Goal: Navigation & Orientation: Find specific page/section

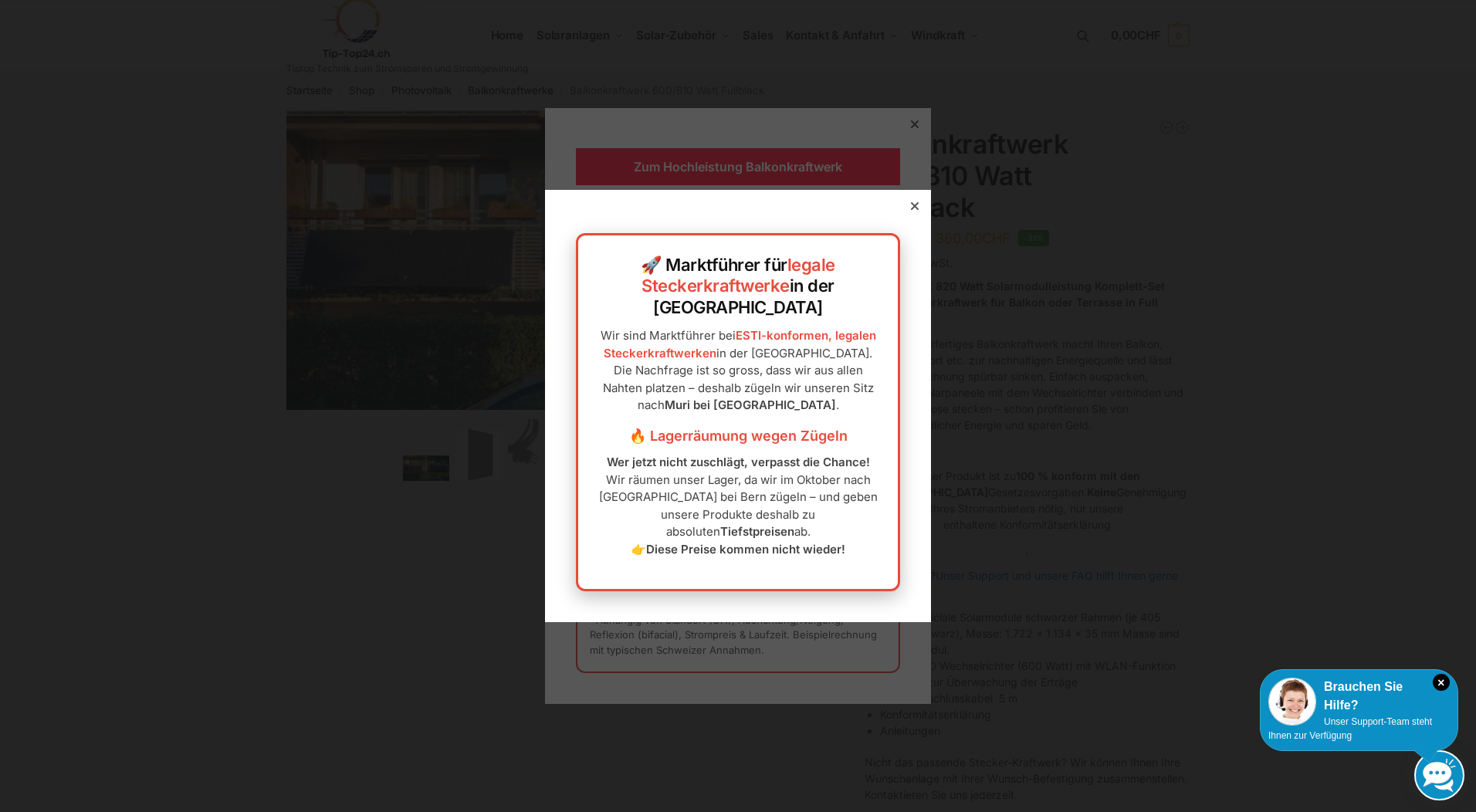
click at [911, 210] on icon at bounding box center [915, 205] width 8 height 8
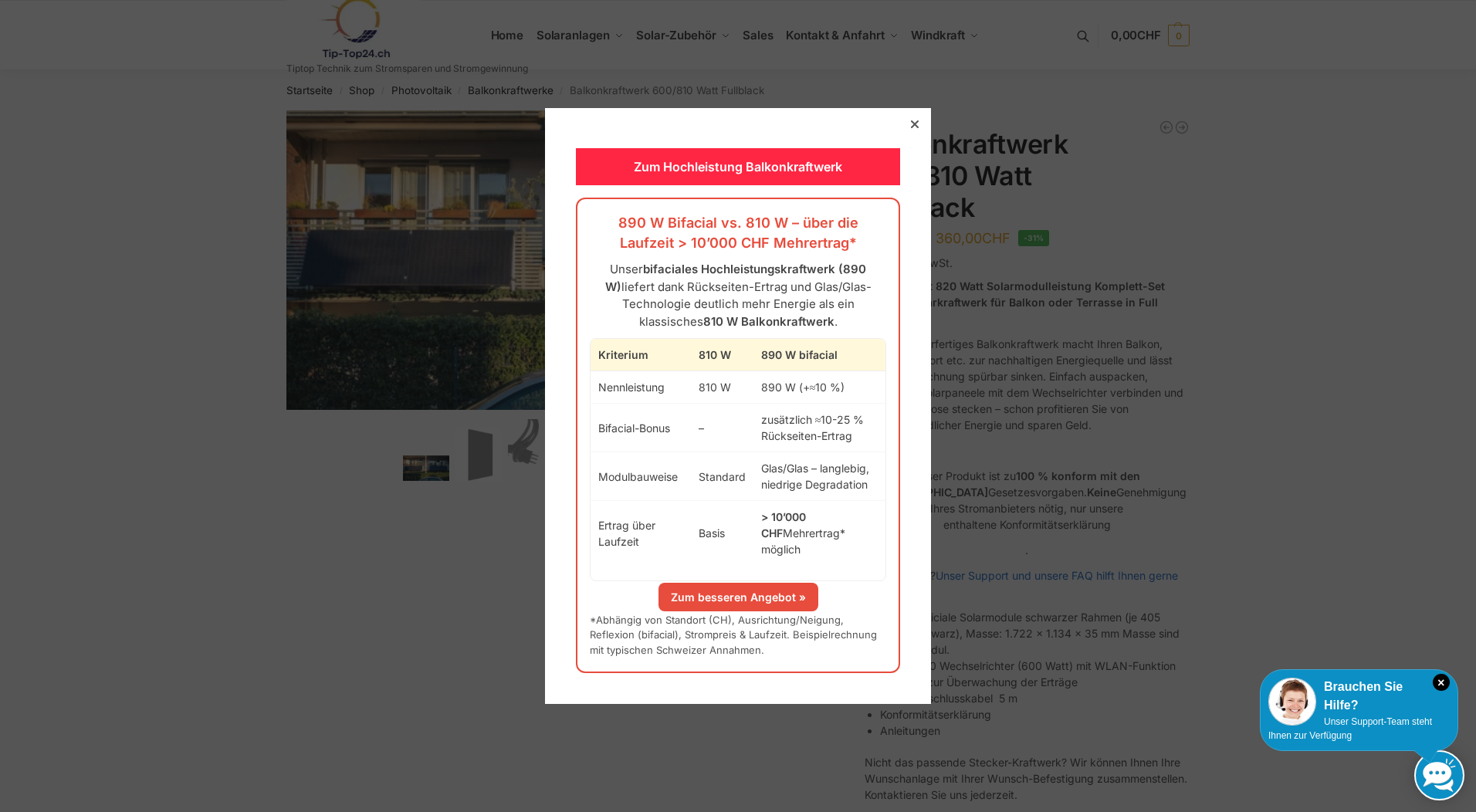
click at [911, 128] on icon at bounding box center [915, 123] width 8 height 8
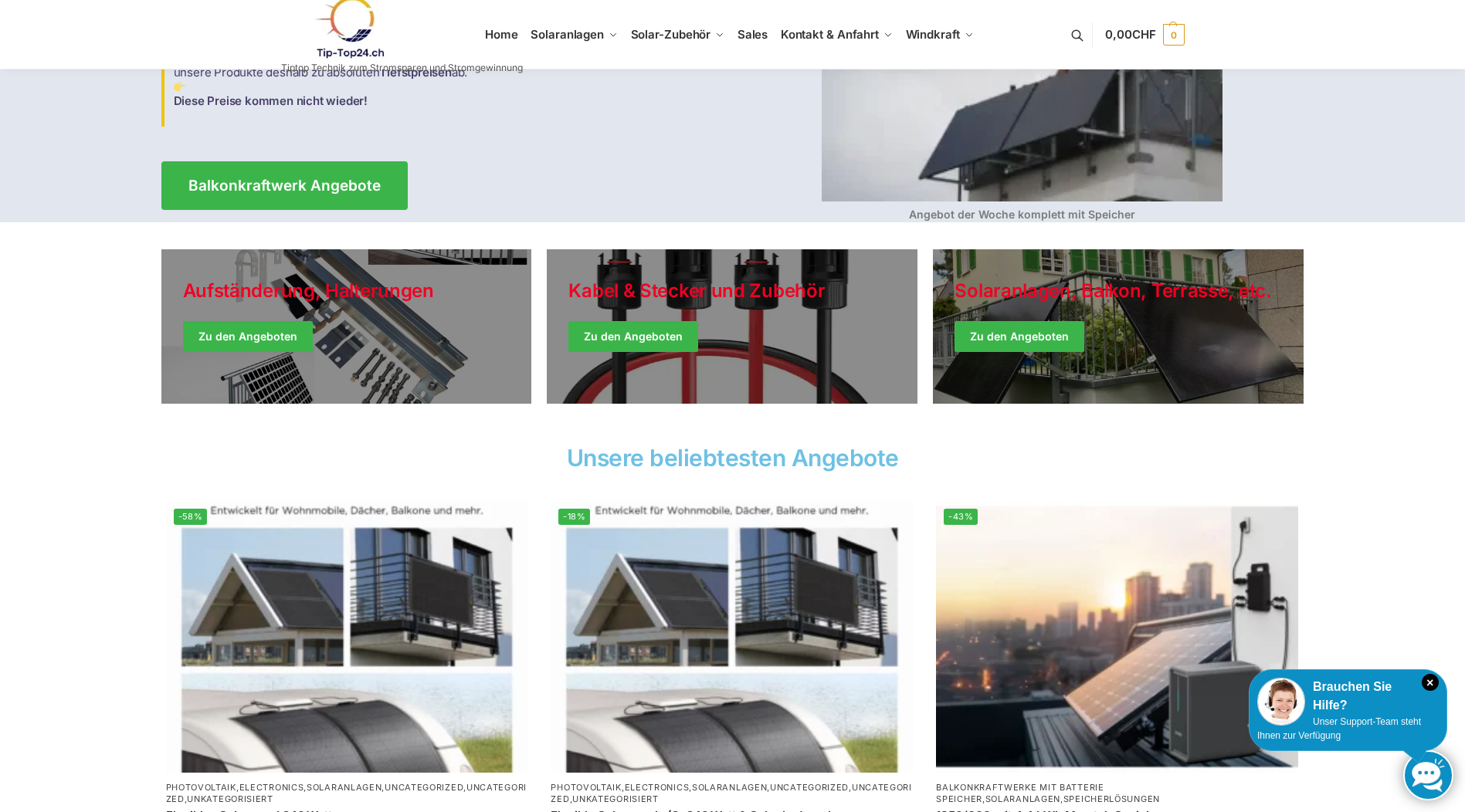
scroll to position [232, 0]
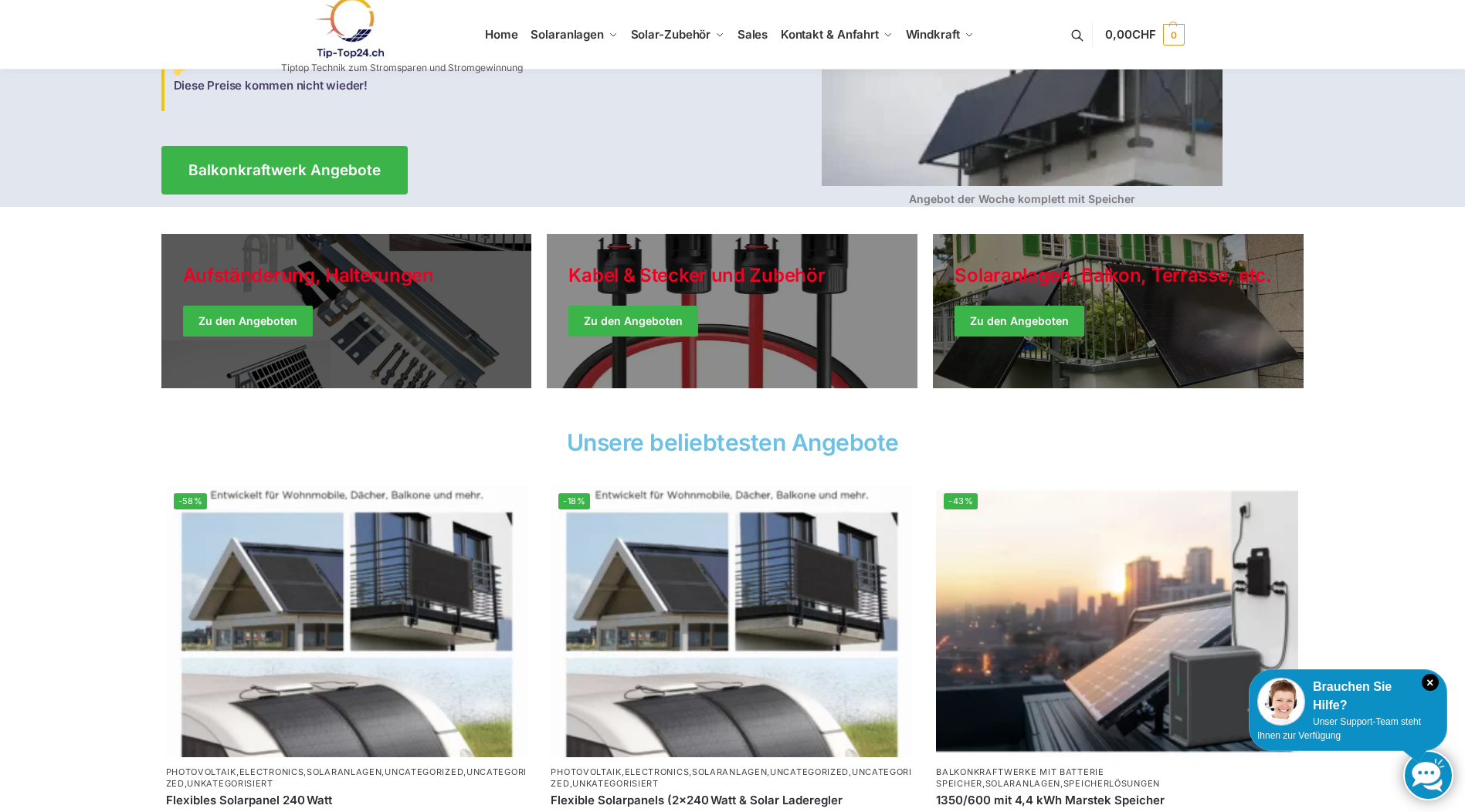
click at [289, 315] on link "Holiday Style" at bounding box center [347, 311] width 370 height 155
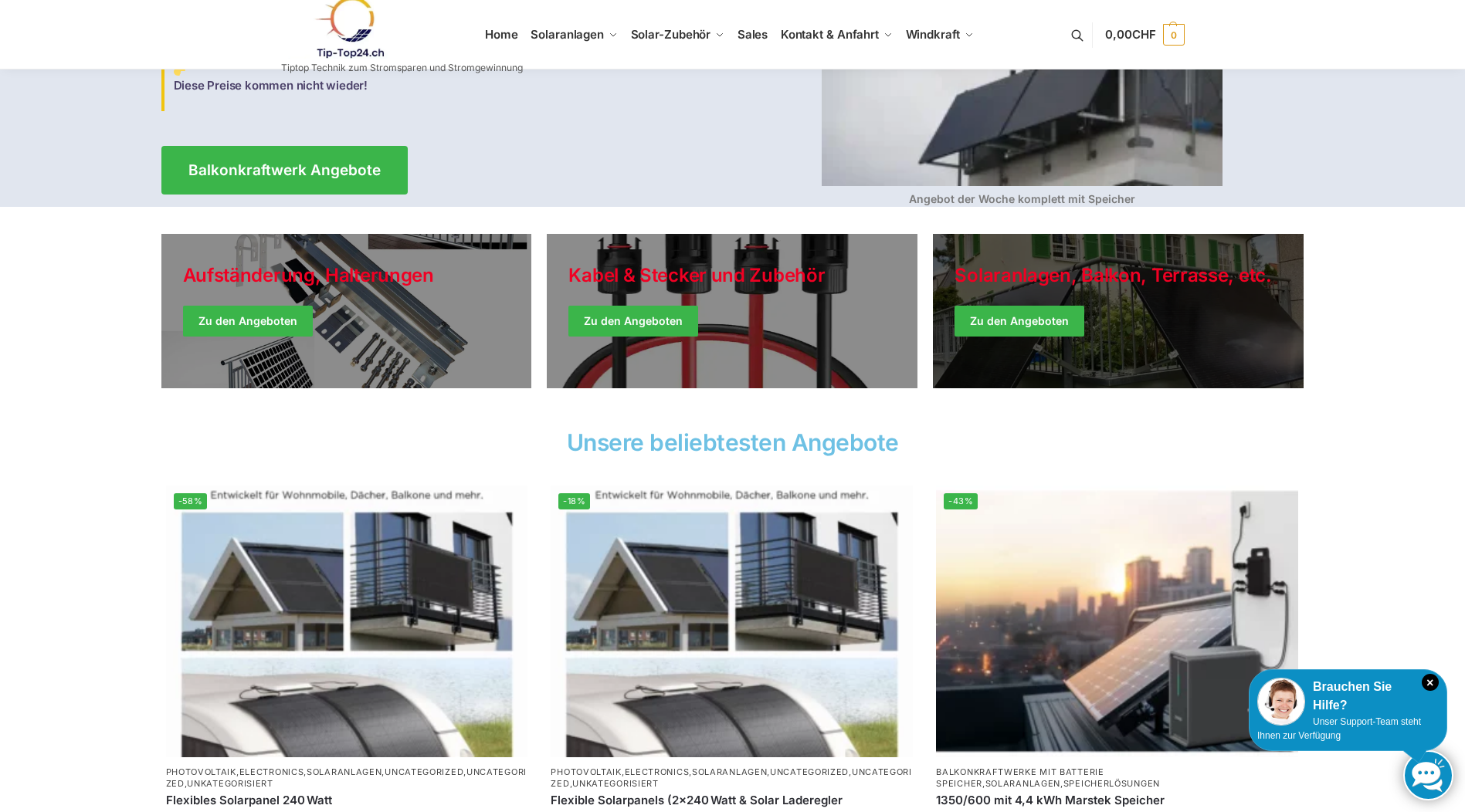
click at [1168, 333] on link "Winter Jackets" at bounding box center [1118, 311] width 370 height 155
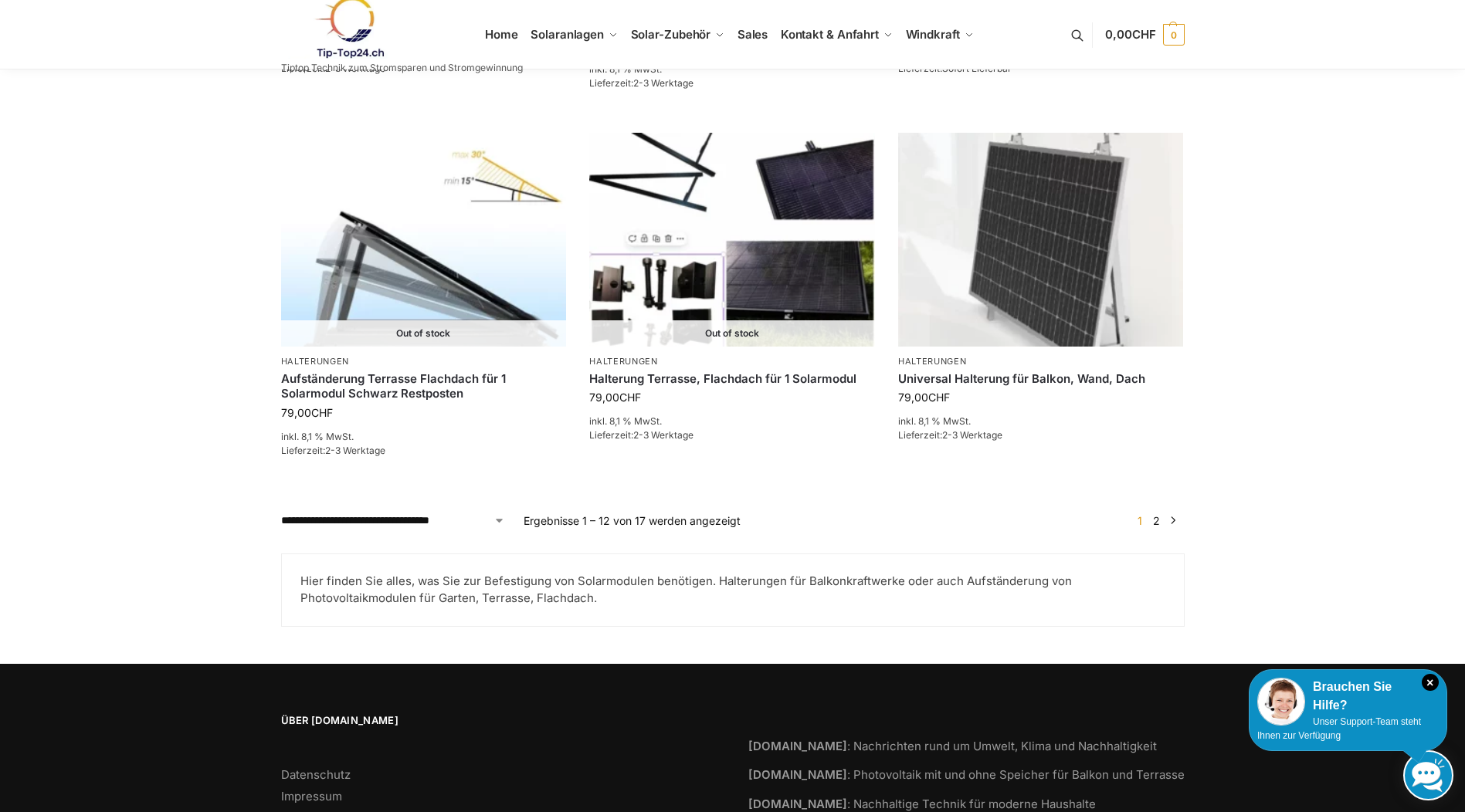
scroll to position [1621, 0]
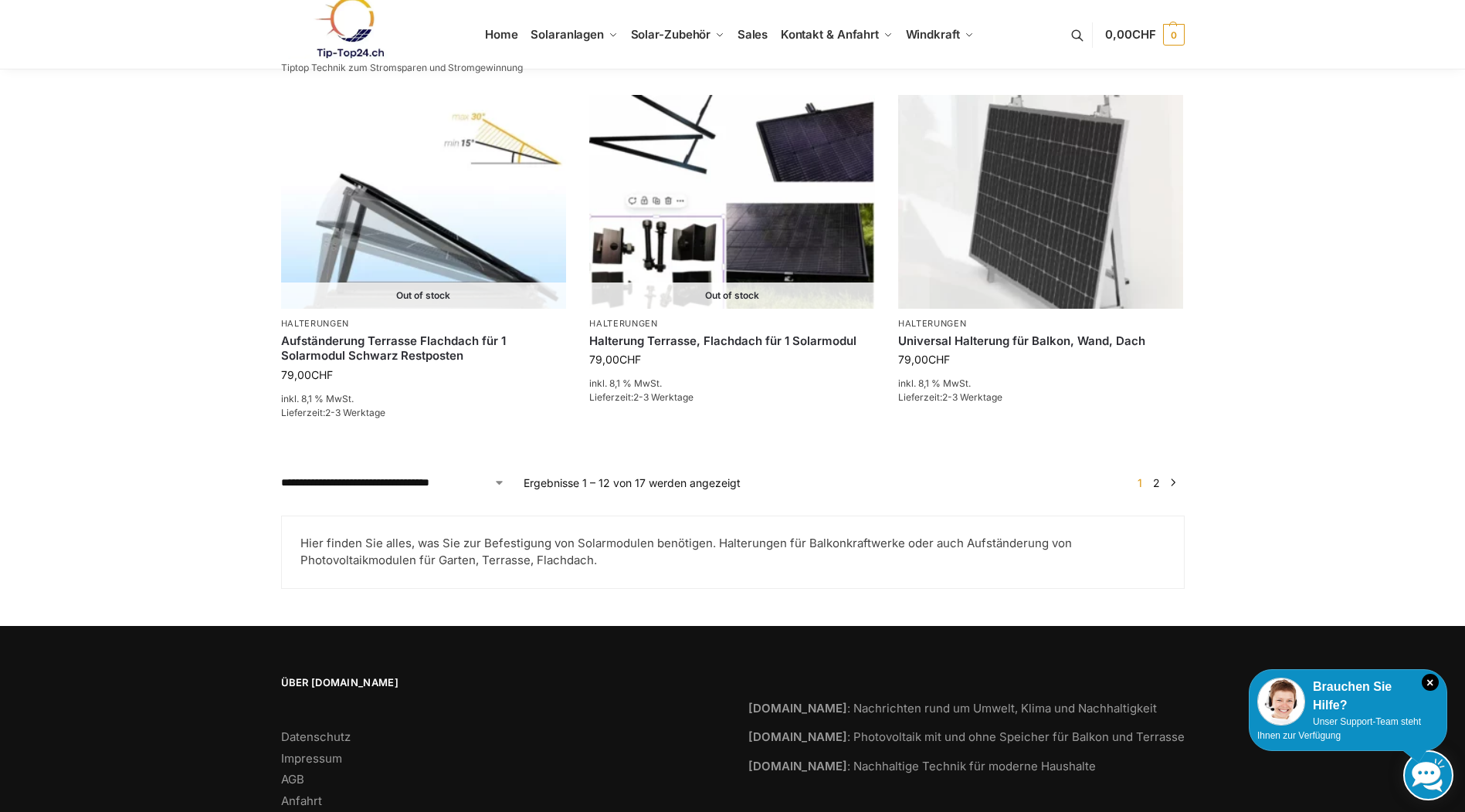
click at [1159, 477] on link "2" at bounding box center [1156, 483] width 14 height 14
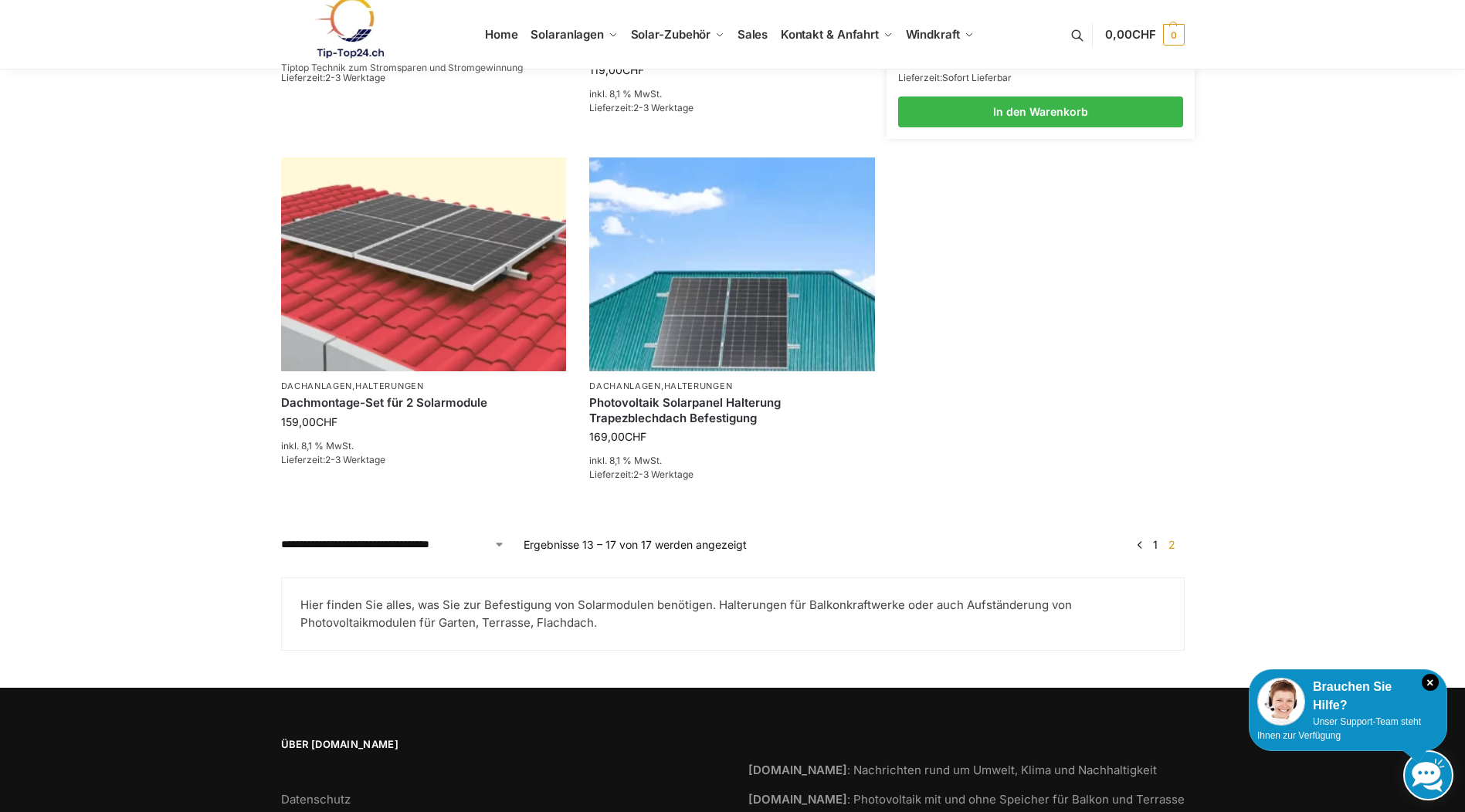
scroll to position [849, 0]
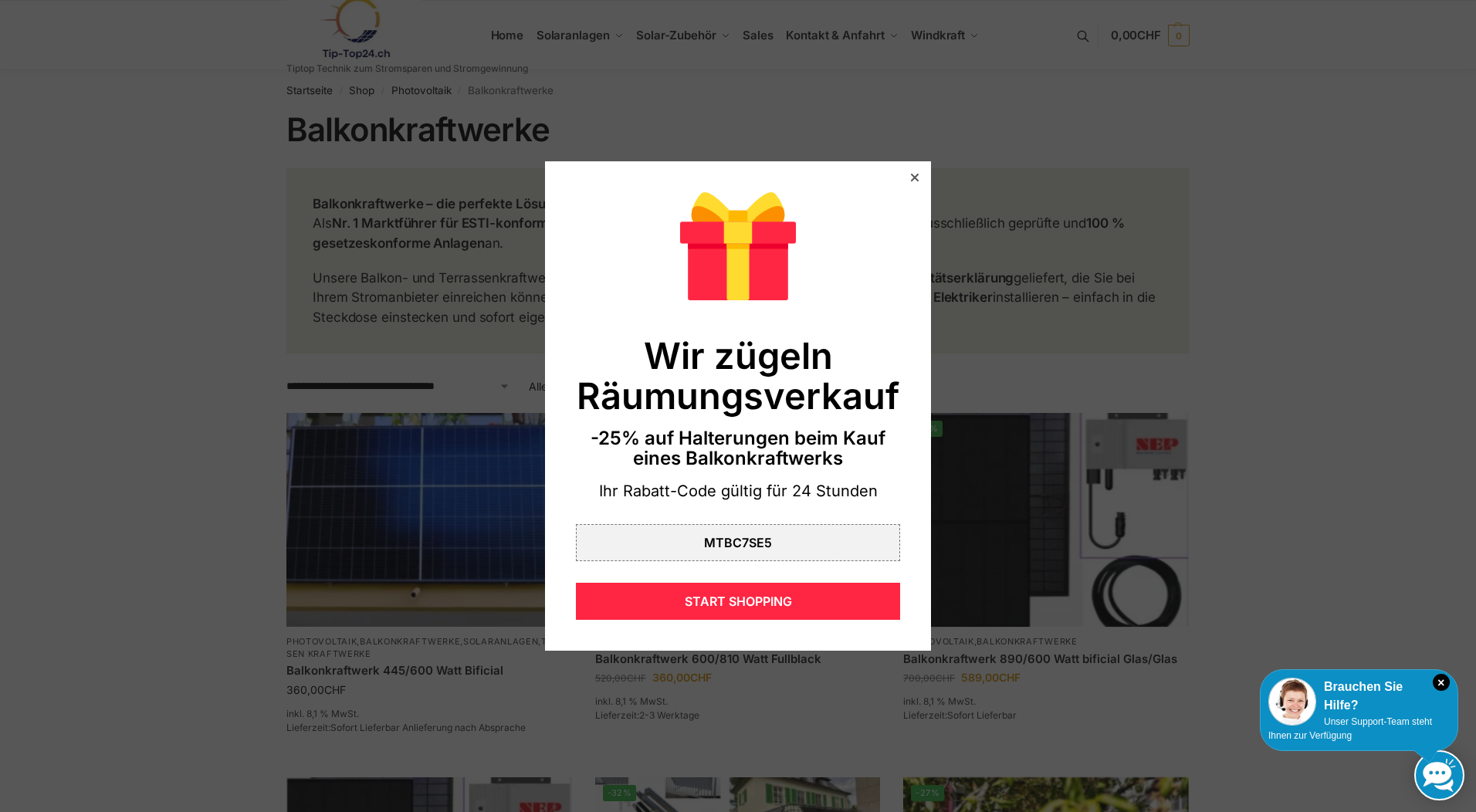
click at [911, 174] on icon at bounding box center [915, 177] width 8 height 8
